Goal: Transaction & Acquisition: Complete application form

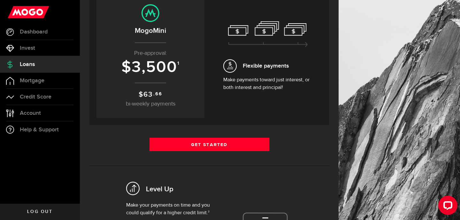
scroll to position [79, 0]
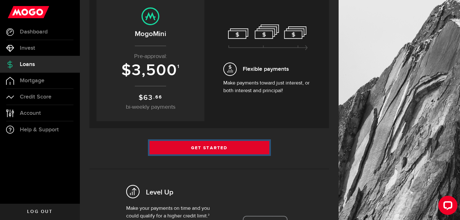
click at [163, 146] on link "Get Started" at bounding box center [209, 147] width 120 height 13
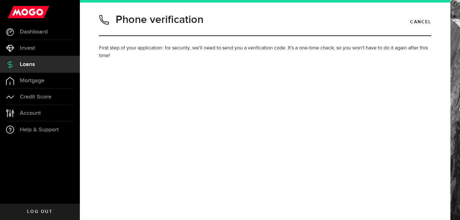
type input "6138807678"
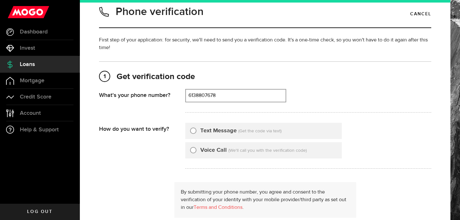
scroll to position [9, 0]
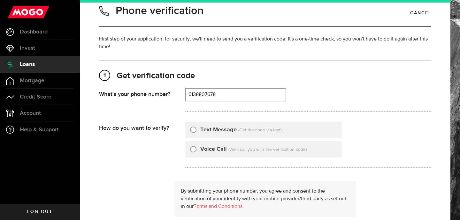
click at [193, 131] on input "Text Message" at bounding box center [193, 129] width 6 height 6
radio input "true"
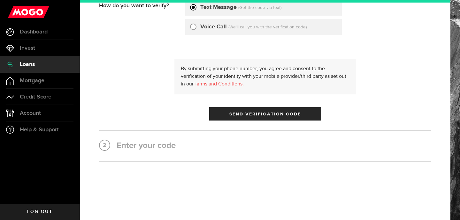
scroll to position [137, 0]
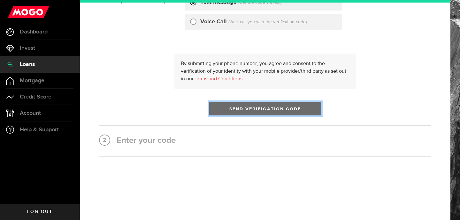
click at [239, 107] on span "Send Verification Code" at bounding box center [265, 109] width 72 height 4
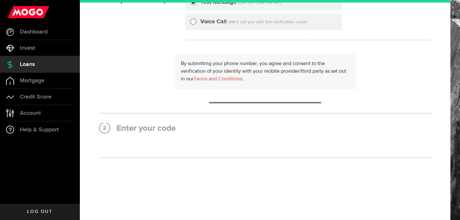
scroll to position [0, 0]
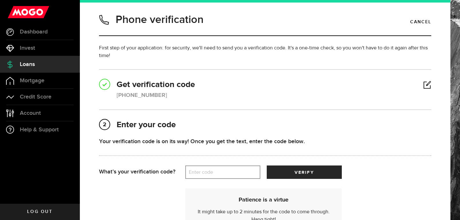
click at [210, 177] on label "Enter code" at bounding box center [222, 172] width 75 height 13
click at [210, 177] on input "Enter code" at bounding box center [222, 172] width 75 height 13
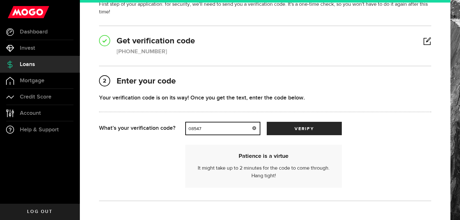
scroll to position [45, 0]
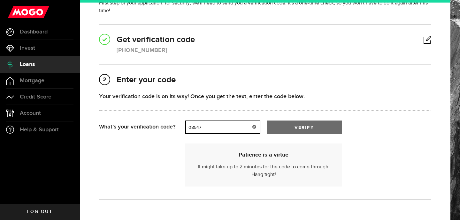
type input "08547"
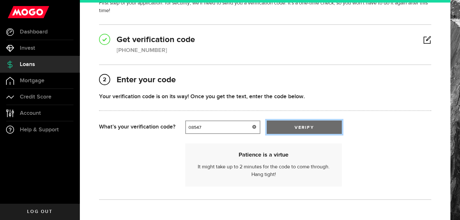
click at [301, 122] on button "verify" at bounding box center [304, 127] width 75 height 13
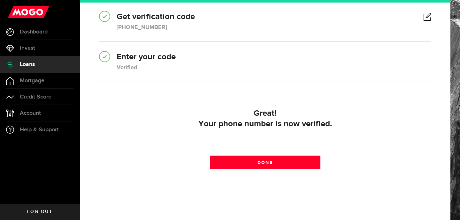
scroll to position [83, 0]
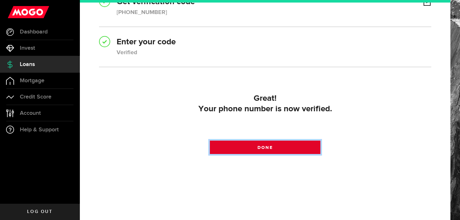
click at [292, 146] on link "Done" at bounding box center [265, 147] width 111 height 13
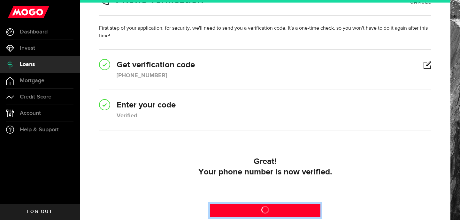
scroll to position [0, 0]
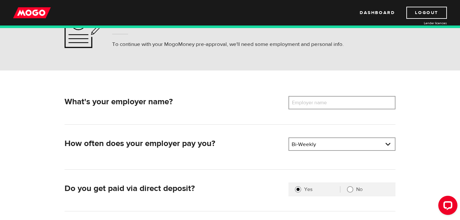
scroll to position [40, 0]
click at [307, 101] on label "Employer name" at bounding box center [313, 102] width 51 height 13
click at [307, 101] on input "Employer name" at bounding box center [341, 102] width 107 height 13
click at [291, 101] on input "Real Canadian Store" at bounding box center [341, 102] width 107 height 13
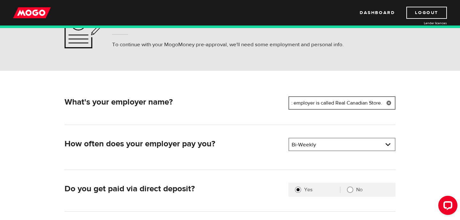
click at [335, 101] on input "First employer is called Real Canadian Store." at bounding box center [341, 102] width 107 height 13
click at [370, 102] on input "First employer is called "Real Canadian Store." at bounding box center [341, 102] width 107 height 13
click at [373, 102] on input "First employer is called "Real Canadian Store." at bounding box center [341, 102] width 107 height 13
click at [316, 102] on input "First employer is called "Real Canadian Superstoreore." at bounding box center [341, 102] width 107 height 13
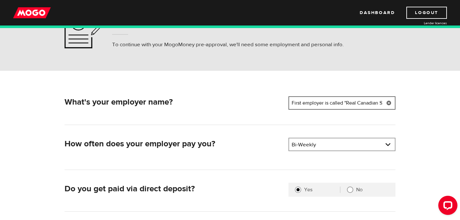
drag, startPoint x: 343, startPoint y: 102, endPoint x: 292, endPoint y: 103, distance: 51.7
click at [292, 103] on input "First employer is called "Real Canadian Superstoreore." at bounding box center [341, 102] width 107 height 13
click at [325, 104] on input "3 employers : "Real Canadian Superstoreore." at bounding box center [341, 102] width 107 height 13
paste input "Loblaw Companies Ltd. | Live Life Well®"
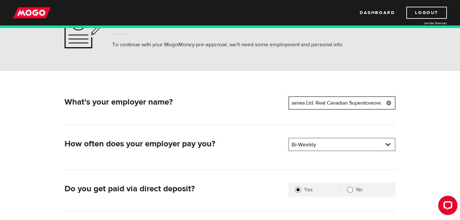
drag, startPoint x: 347, startPoint y: 103, endPoint x: 386, endPoint y: 104, distance: 39.3
click at [386, 104] on div "3 employers : Loblaw Companies Ltd. Real Canadian Superstoreore." at bounding box center [341, 102] width 107 height 13
click at [362, 101] on input "3 employers : Loblaw Companies Ltd, Campus Living Centres and" at bounding box center [341, 102] width 107 height 13
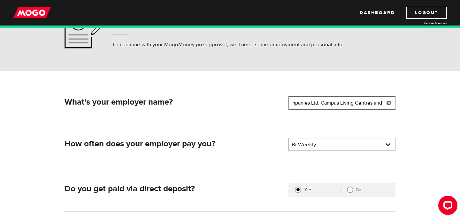
paste input "Cariboo Student Newspaper Society."
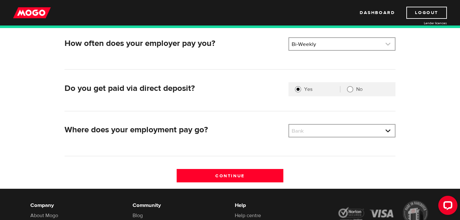
scroll to position [142, 0]
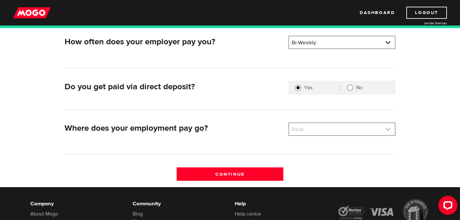
type input "3 employers : Loblaw Companies Ltd, Campus Living Centres and Cariboo Student N…"
click at [358, 133] on link at bounding box center [342, 129] width 106 height 12
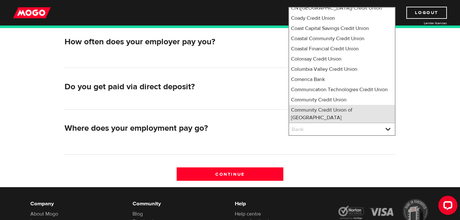
scroll to position [1056, 0]
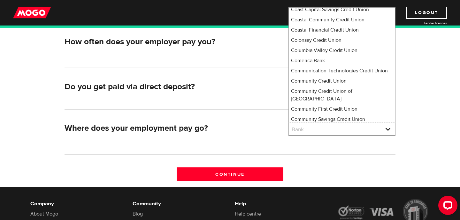
click at [258, 121] on div "What's your employer name? Employer name Please enter your employer's name 3 em…" at bounding box center [230, 90] width 341 height 193
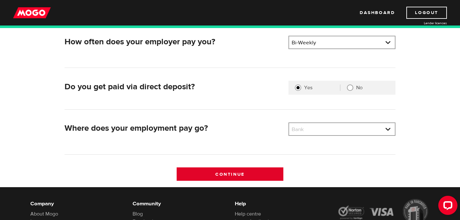
click at [254, 176] on input "Continue" at bounding box center [230, 174] width 107 height 13
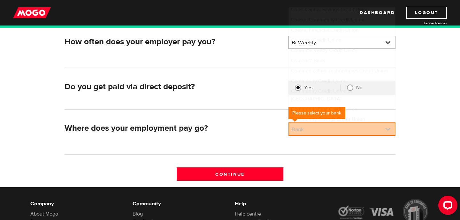
click at [303, 131] on link at bounding box center [342, 129] width 106 height 12
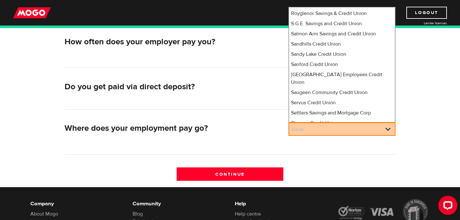
scroll to position [37, 0]
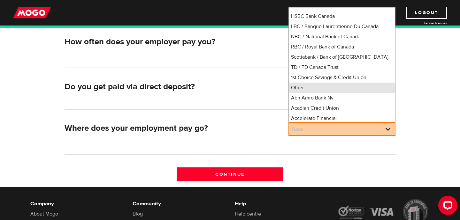
click at [308, 93] on li "Other" at bounding box center [342, 88] width 106 height 10
select select "0"
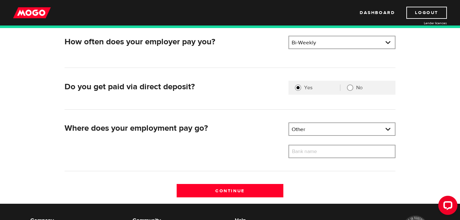
click at [298, 151] on label "Bank name" at bounding box center [309, 151] width 42 height 13
click at [298, 151] on input "Bank name" at bounding box center [341, 151] width 107 height 13
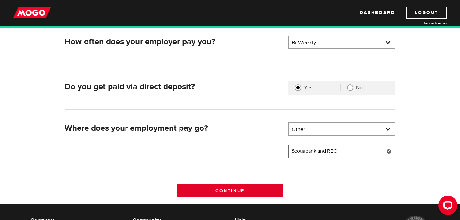
type input "Scotiabank and RBC"
click at [261, 186] on input "Continue" at bounding box center [230, 190] width 107 height 13
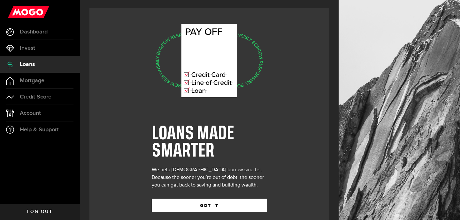
scroll to position [11, 0]
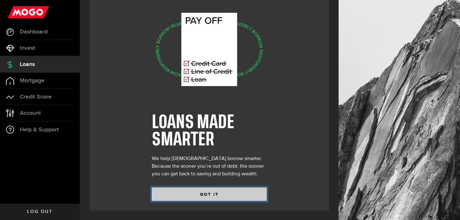
click at [209, 190] on button "GOT IT" at bounding box center [209, 194] width 115 height 13
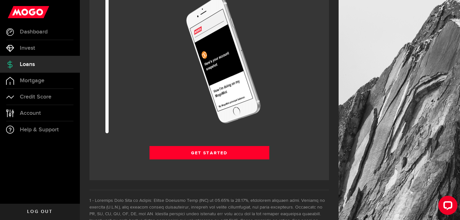
scroll to position [837, 0]
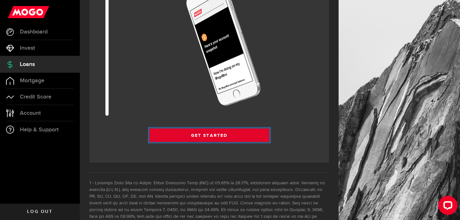
click at [215, 136] on link "Get Started" at bounding box center [209, 135] width 120 height 13
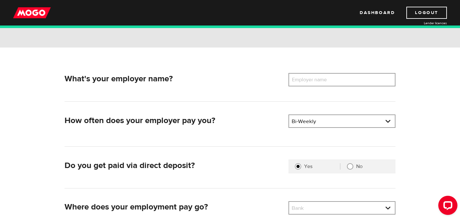
scroll to position [62, 0]
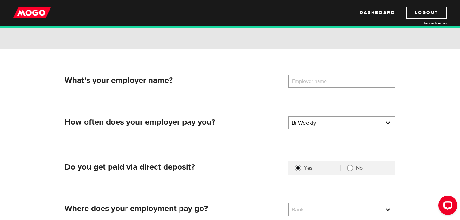
click at [296, 87] on label "Employer name" at bounding box center [313, 81] width 51 height 13
click at [296, 87] on input "Employer name" at bounding box center [341, 81] width 107 height 13
click at [296, 87] on label "Employer name" at bounding box center [313, 81] width 51 height 13
click at [296, 87] on input "Employer name" at bounding box center [341, 81] width 107 height 13
type input "3 employers : Loblaw Companies Ltd, Campus Living Centres and Cariboo Student N…"
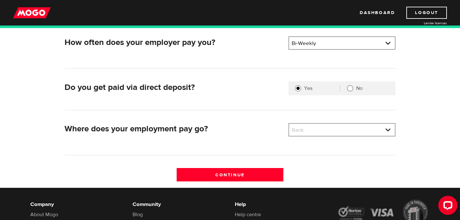
scroll to position [148, 0]
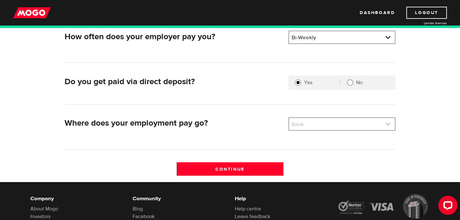
click at [320, 126] on link at bounding box center [342, 124] width 106 height 12
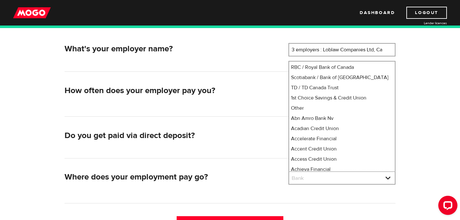
scroll to position [0, 0]
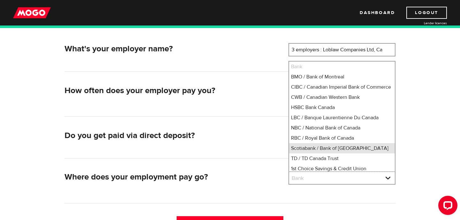
click at [319, 154] on li "Scotiabank / Bank of Nova Scotia" at bounding box center [342, 148] width 106 height 10
select select "2"
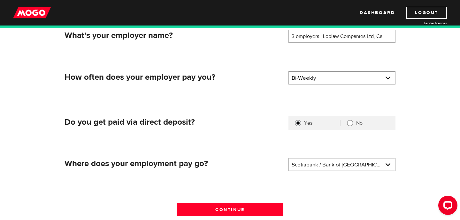
scroll to position [128, 0]
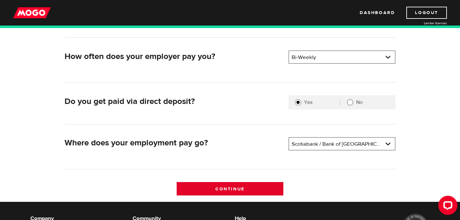
click at [253, 188] on input "Continue" at bounding box center [230, 188] width 107 height 13
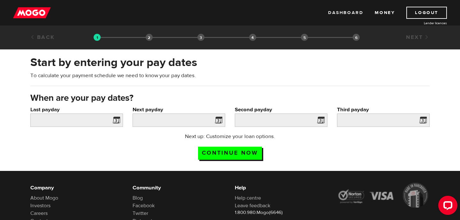
click at [337, 12] on link "Dashboard" at bounding box center [345, 13] width 35 height 12
